Goal: Information Seeking & Learning: Learn about a topic

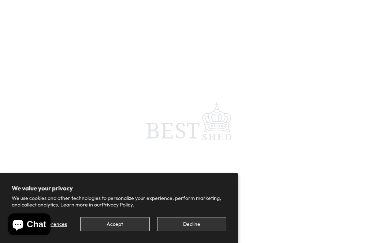
click at [116, 223] on button "Accept" at bounding box center [114, 224] width 69 height 14
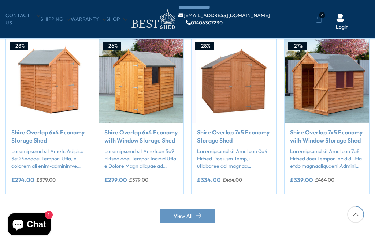
scroll to position [614, 0]
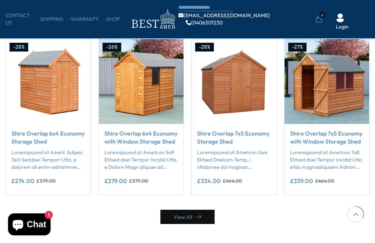
click at [187, 213] on link "View All" at bounding box center [187, 217] width 54 height 14
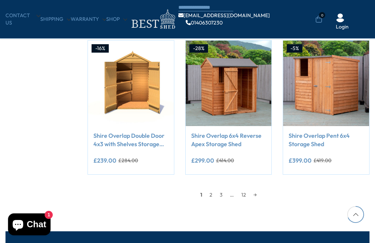
scroll to position [556, 0]
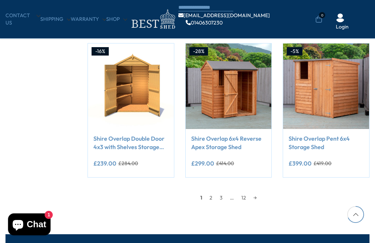
click at [212, 193] on link "2" at bounding box center [211, 197] width 10 height 11
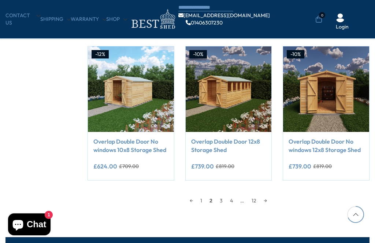
scroll to position [568, 0]
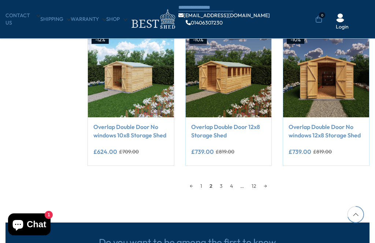
click at [220, 185] on link "3" at bounding box center [221, 186] width 10 height 11
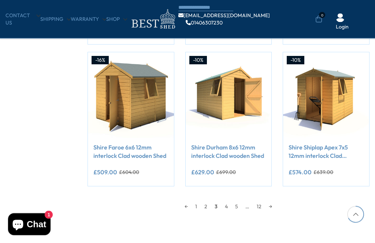
scroll to position [548, 0]
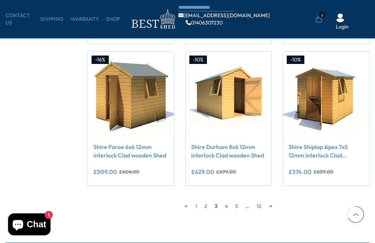
click at [225, 204] on link "4" at bounding box center [226, 206] width 10 height 11
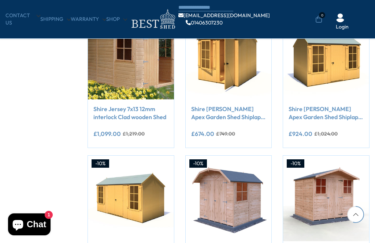
scroll to position [128, 0]
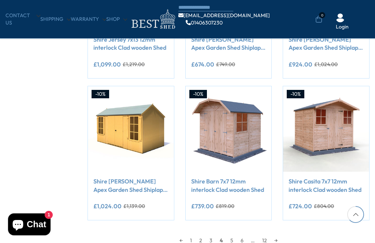
click at [230, 235] on link "5" at bounding box center [231, 240] width 10 height 11
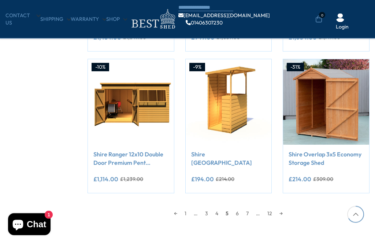
scroll to position [542, 0]
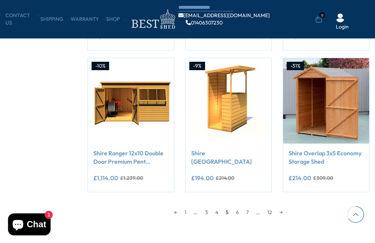
click at [237, 211] on link "6" at bounding box center [237, 212] width 10 height 11
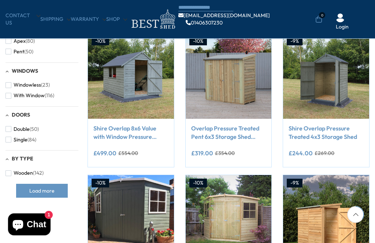
scroll to position [283, 0]
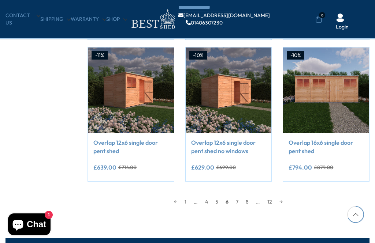
click at [238, 201] on link "7" at bounding box center [237, 201] width 10 height 11
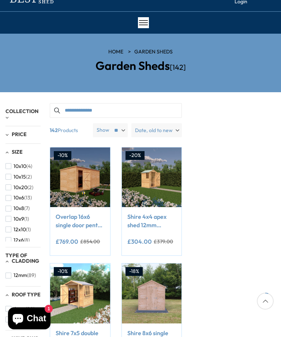
scroll to position [52, 0]
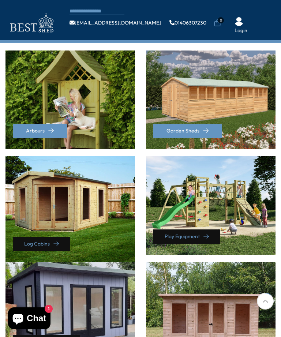
scroll to position [194, 0]
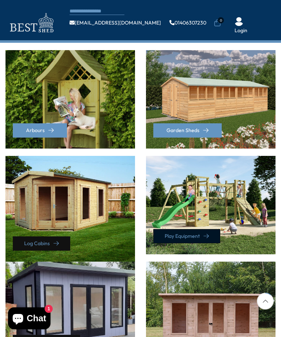
click at [179, 229] on link "Play Equipment" at bounding box center [186, 236] width 67 height 14
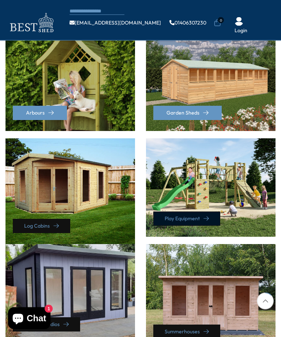
scroll to position [213, 0]
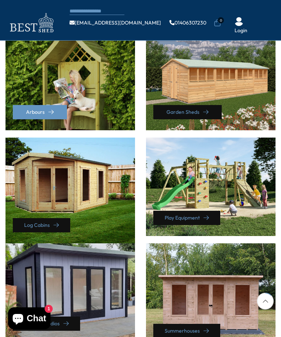
click at [190, 105] on link "Garden Sheds" at bounding box center [187, 112] width 68 height 14
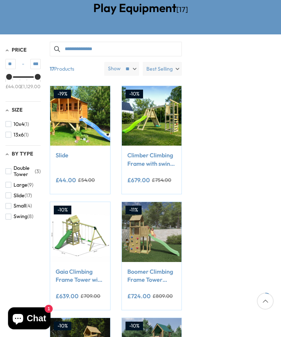
scroll to position [56, 0]
